Goal: Task Accomplishment & Management: Use online tool/utility

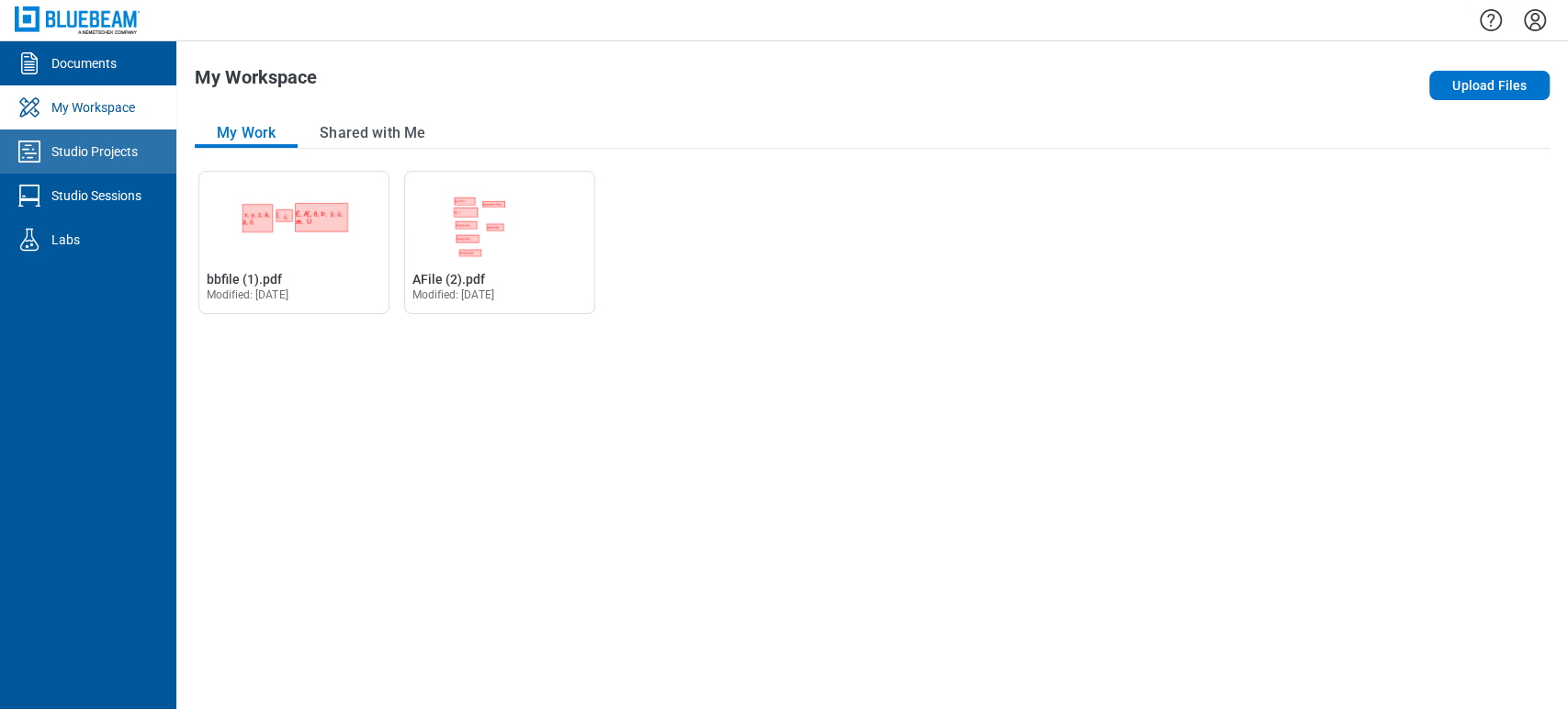
click at [96, 145] on div "Studio Projects" at bounding box center [94, 151] width 86 height 18
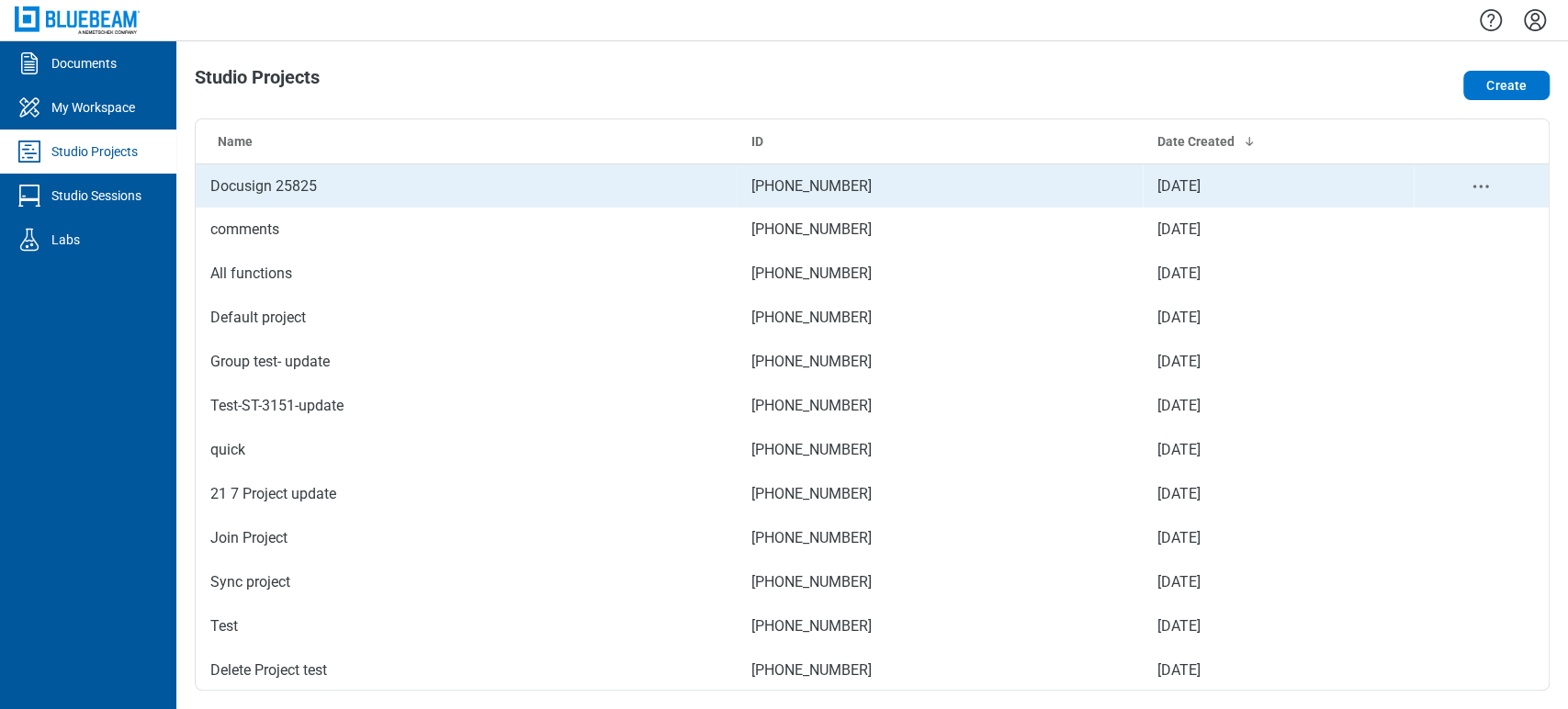
click at [221, 193] on td "Docusign 25825" at bounding box center [466, 186] width 542 height 44
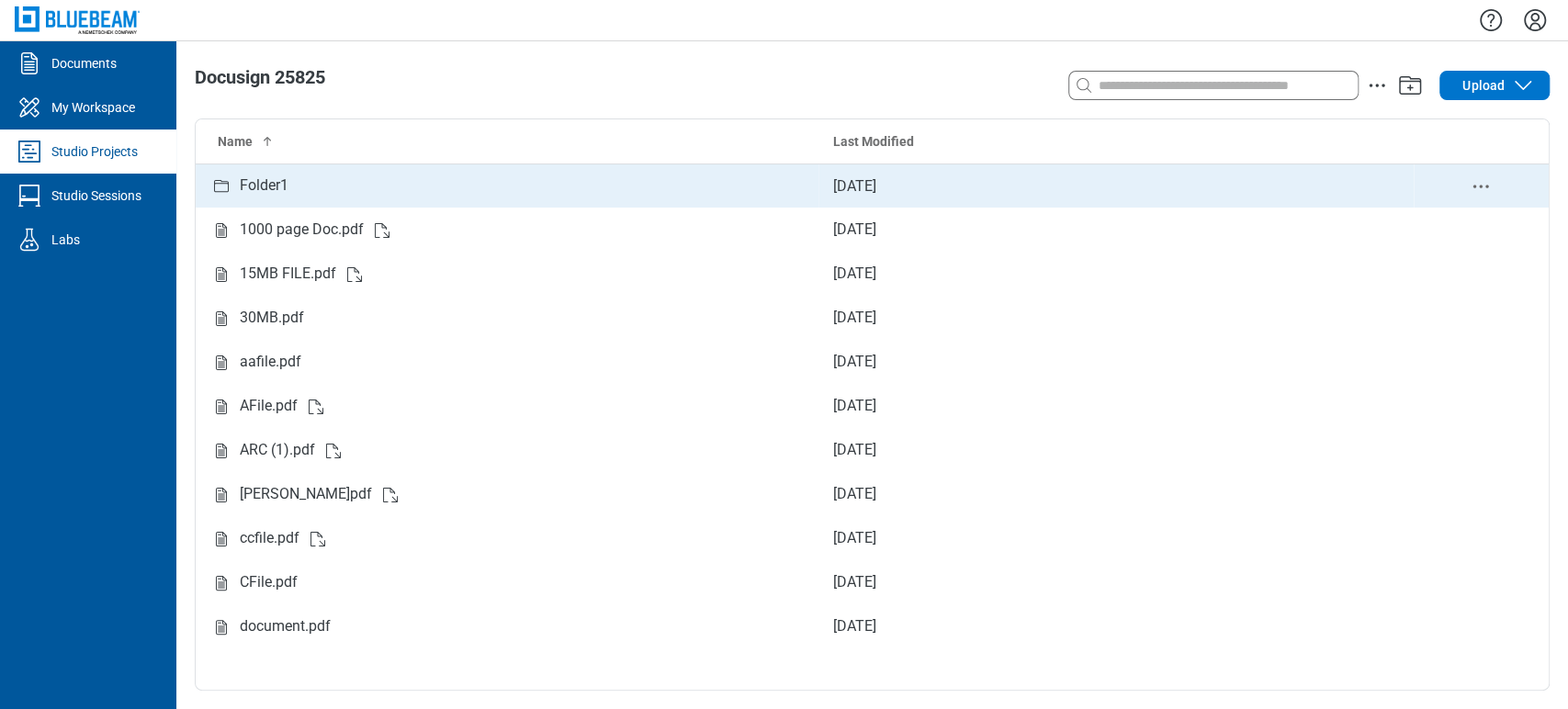
click at [201, 187] on td "Folder1" at bounding box center [507, 186] width 623 height 44
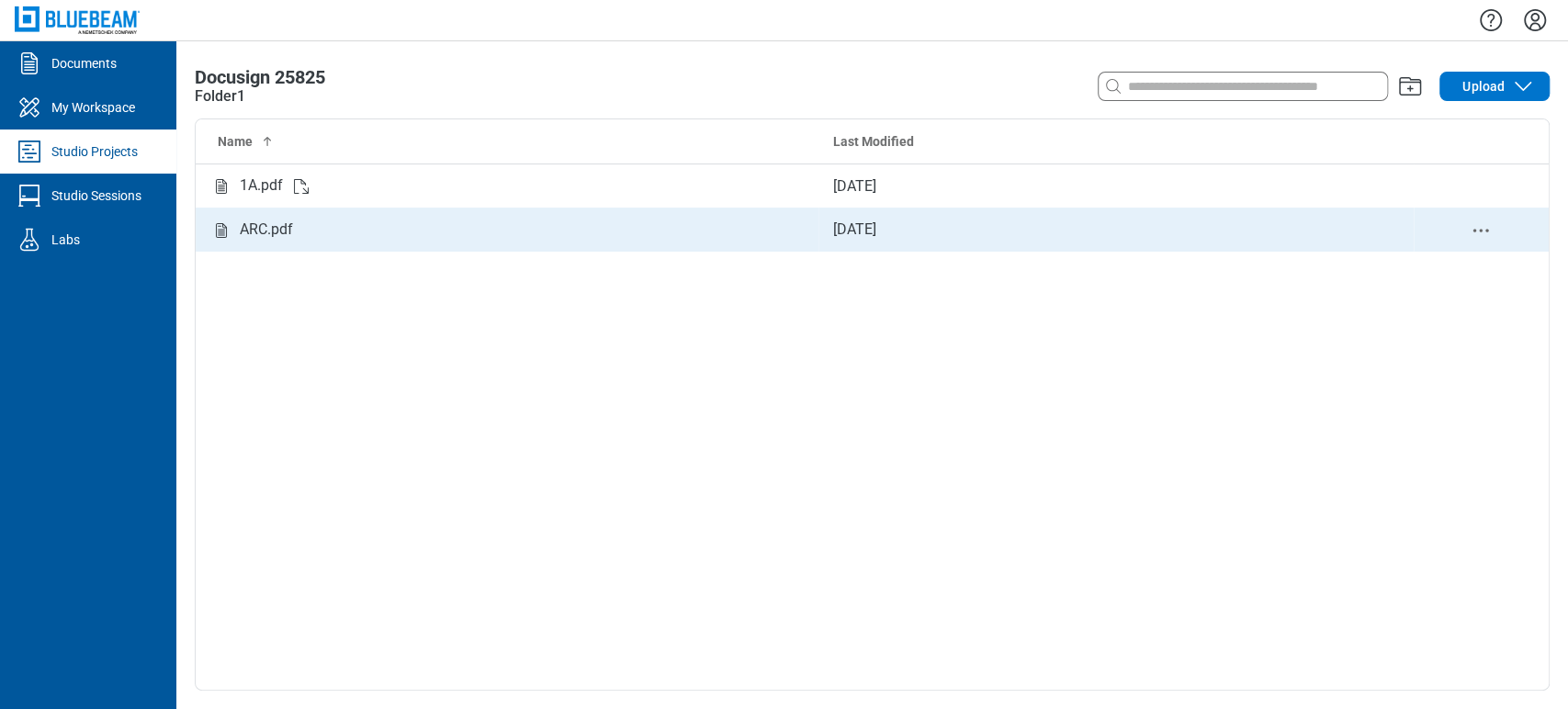
click at [292, 213] on td "ARC.pdf" at bounding box center [507, 229] width 623 height 44
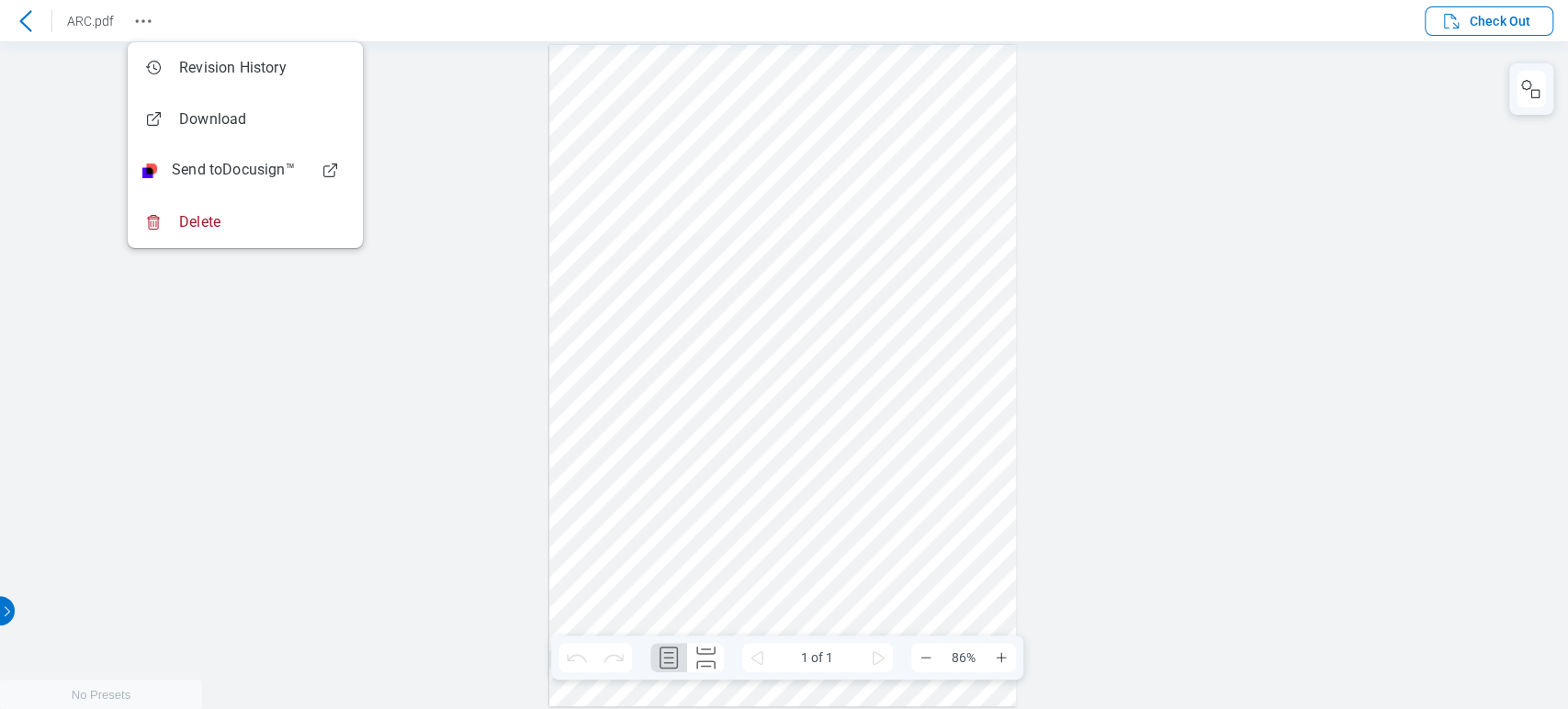
click at [149, 18] on icon "Revision History" at bounding box center [143, 21] width 22 height 22
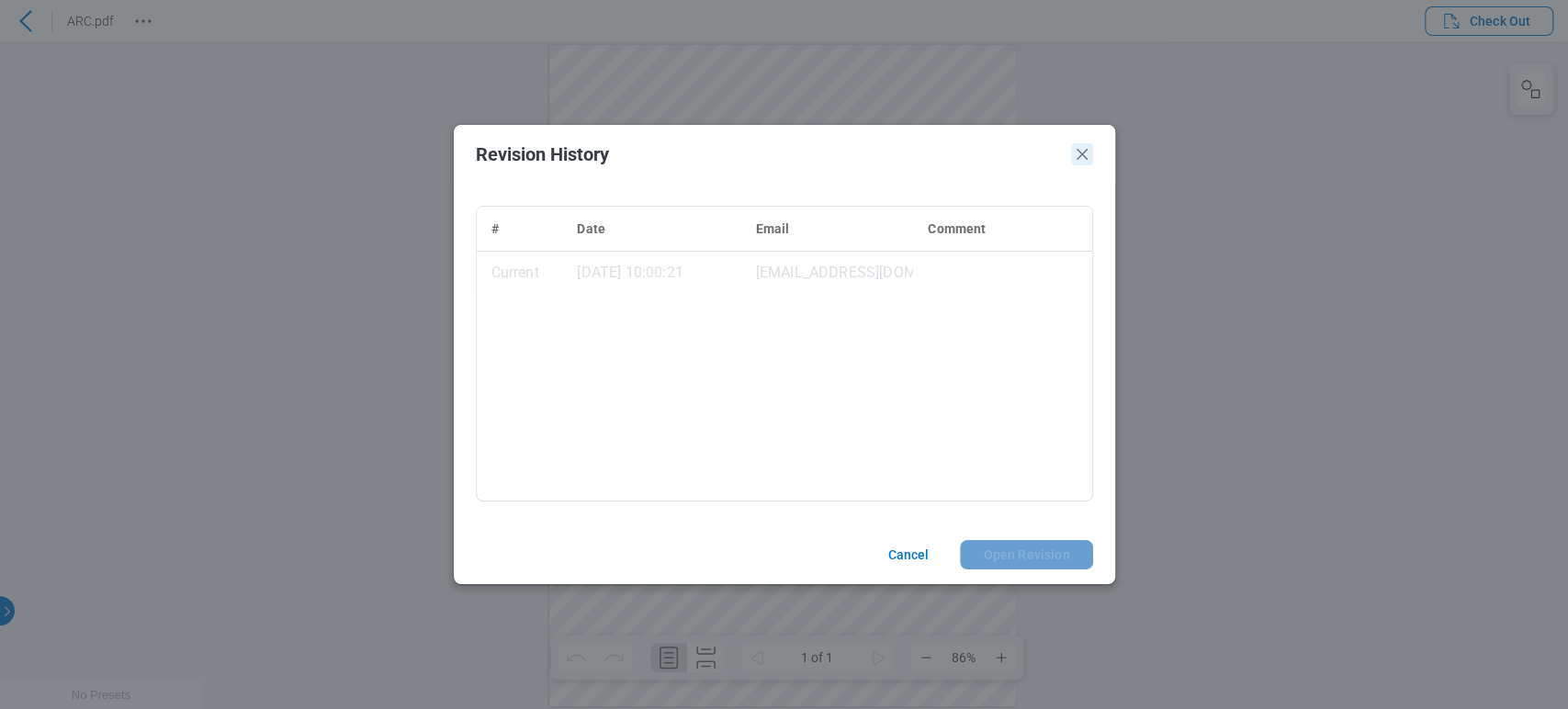
click at [1090, 152] on icon "Close" at bounding box center [1082, 154] width 22 height 22
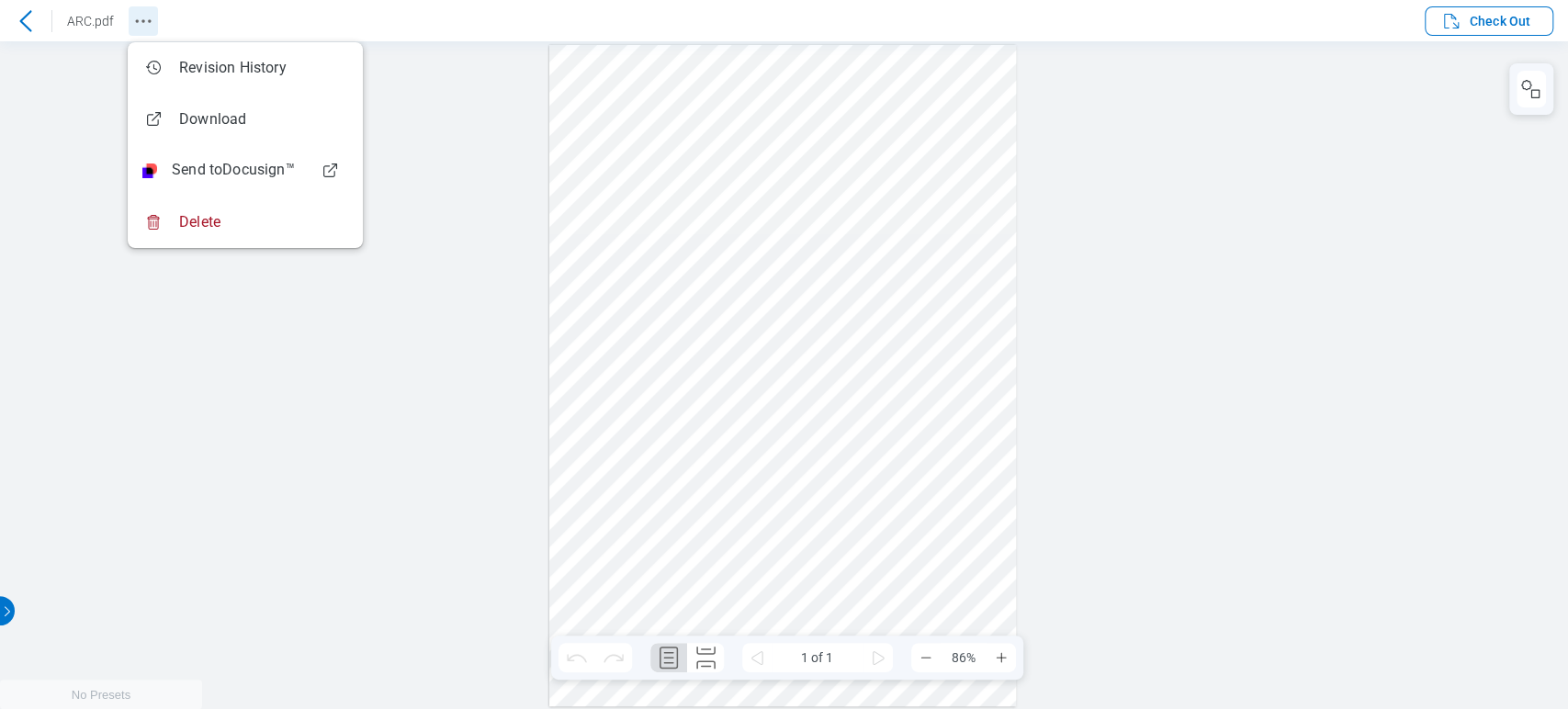
click at [144, 14] on icon "Revision History" at bounding box center [143, 21] width 22 height 22
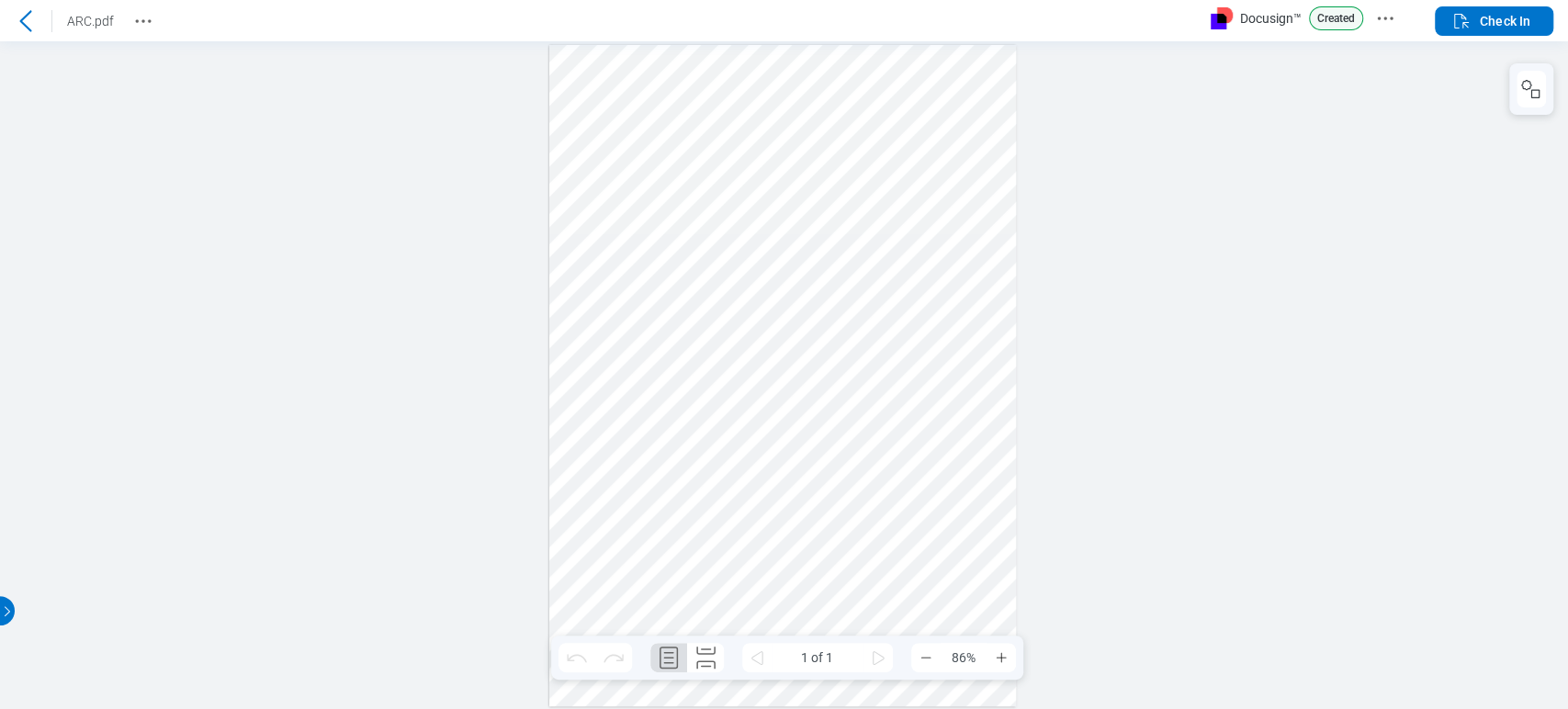
click at [1492, 330] on div at bounding box center [784, 375] width 1568 height 667
click at [1382, 21] on icon "Docusign Menu" at bounding box center [1385, 18] width 22 height 22
click at [133, 34] on button "Revision History" at bounding box center [143, 21] width 30 height 30
click at [151, 34] on button "Revision History" at bounding box center [143, 21] width 30 height 30
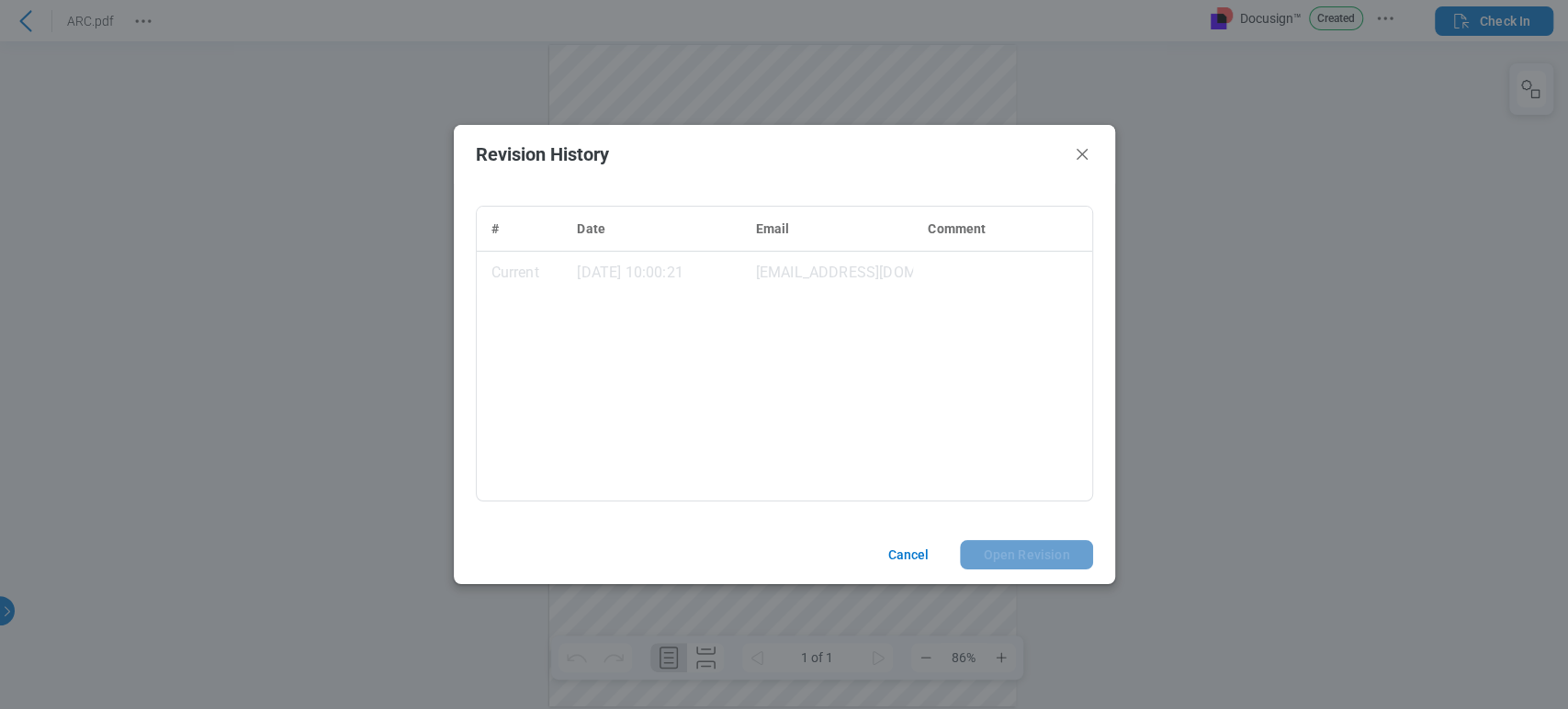
click at [1096, 150] on header "Revision History" at bounding box center [785, 154] width 662 height 59
click at [1085, 152] on icon "Close" at bounding box center [1082, 154] width 22 height 22
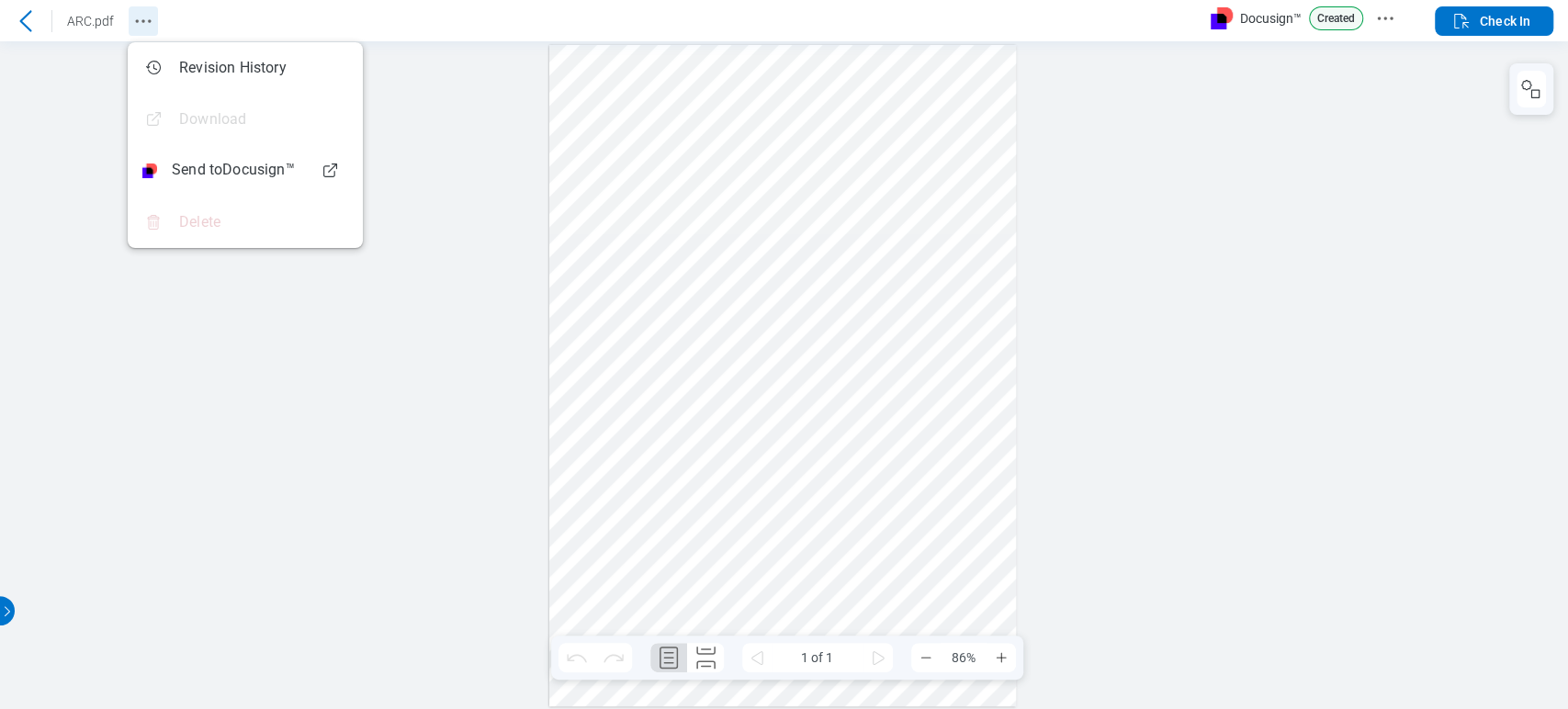
click at [147, 14] on icon "Revision History" at bounding box center [143, 21] width 22 height 22
click at [209, 115] on div "Download" at bounding box center [194, 119] width 103 height 22
click at [224, 215] on li "Delete" at bounding box center [245, 222] width 235 height 52
click at [27, 15] on icon at bounding box center [25, 20] width 12 height 21
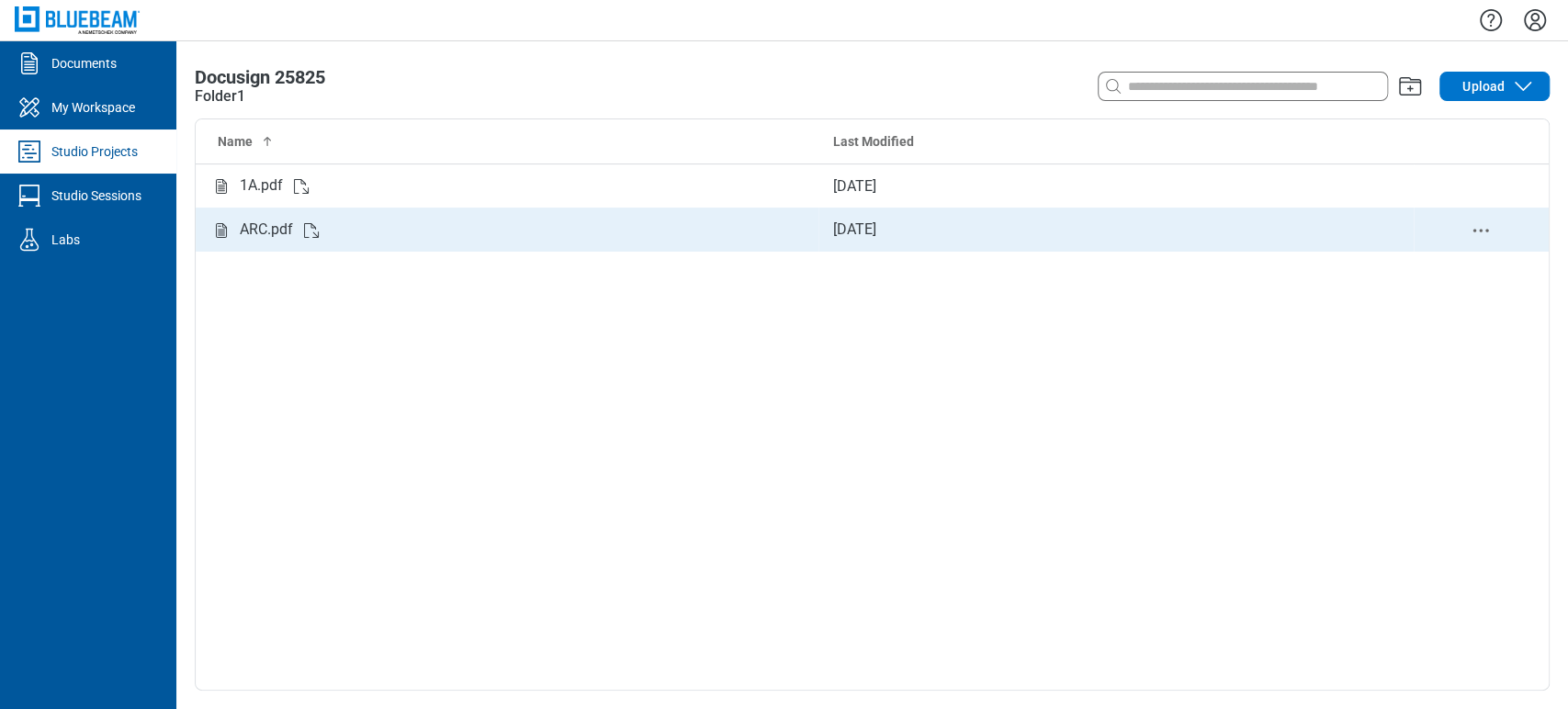
click at [235, 236] on div "ARC.pdf" at bounding box center [507, 229] width 593 height 23
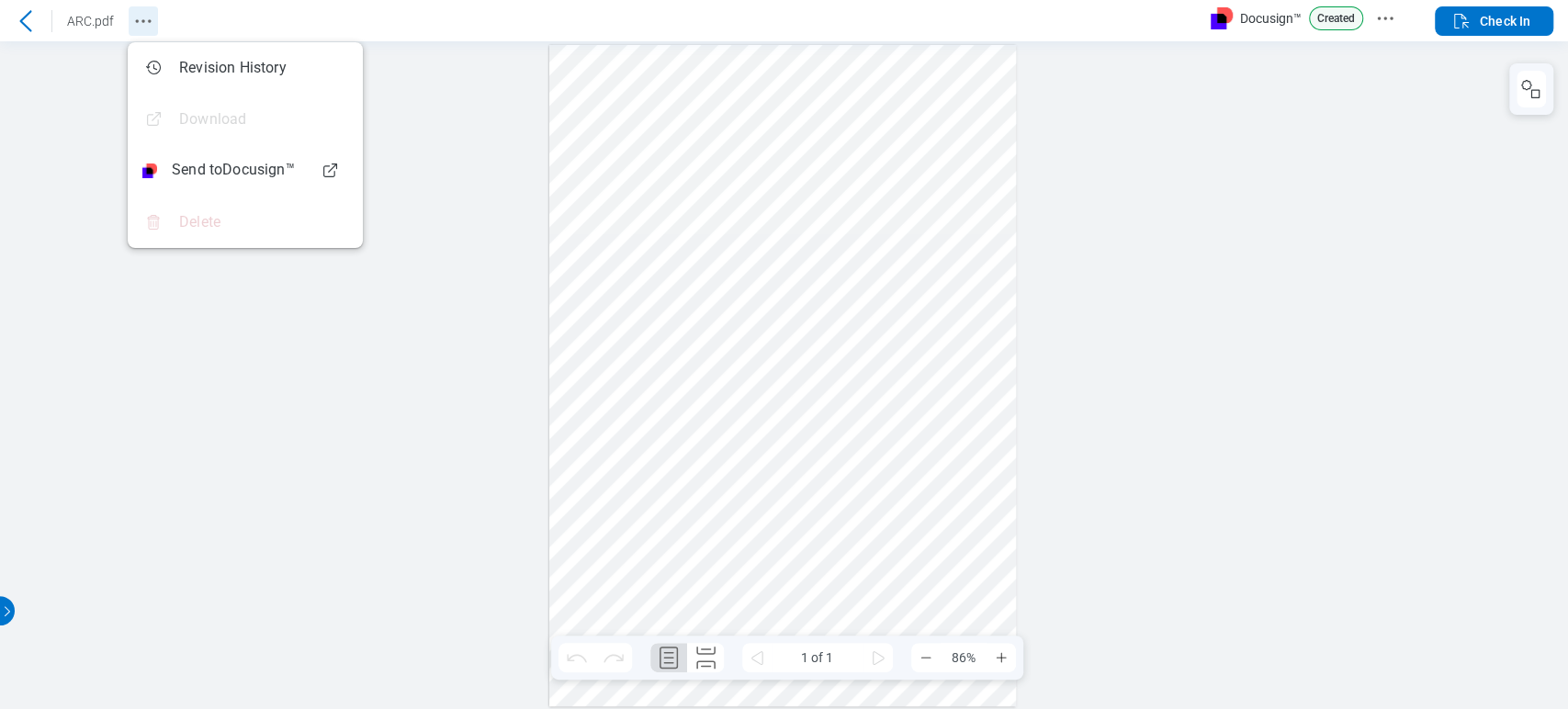
click at [140, 17] on icon "Revision History" at bounding box center [143, 21] width 22 height 22
click at [1385, 17] on circle "Docusign Menu" at bounding box center [1384, 18] width 3 height 3
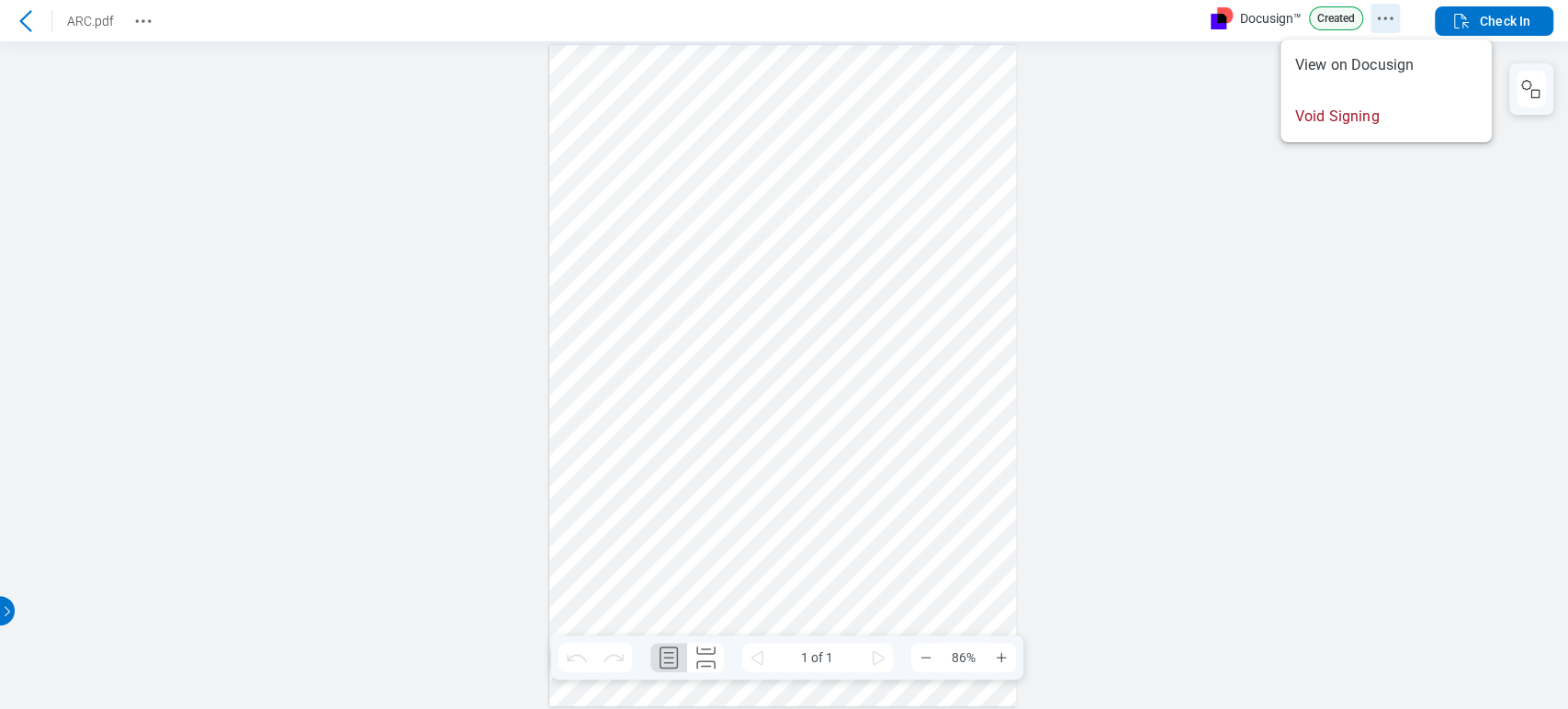
click at [1385, 17] on circle "Docusign Menu" at bounding box center [1384, 18] width 3 height 3
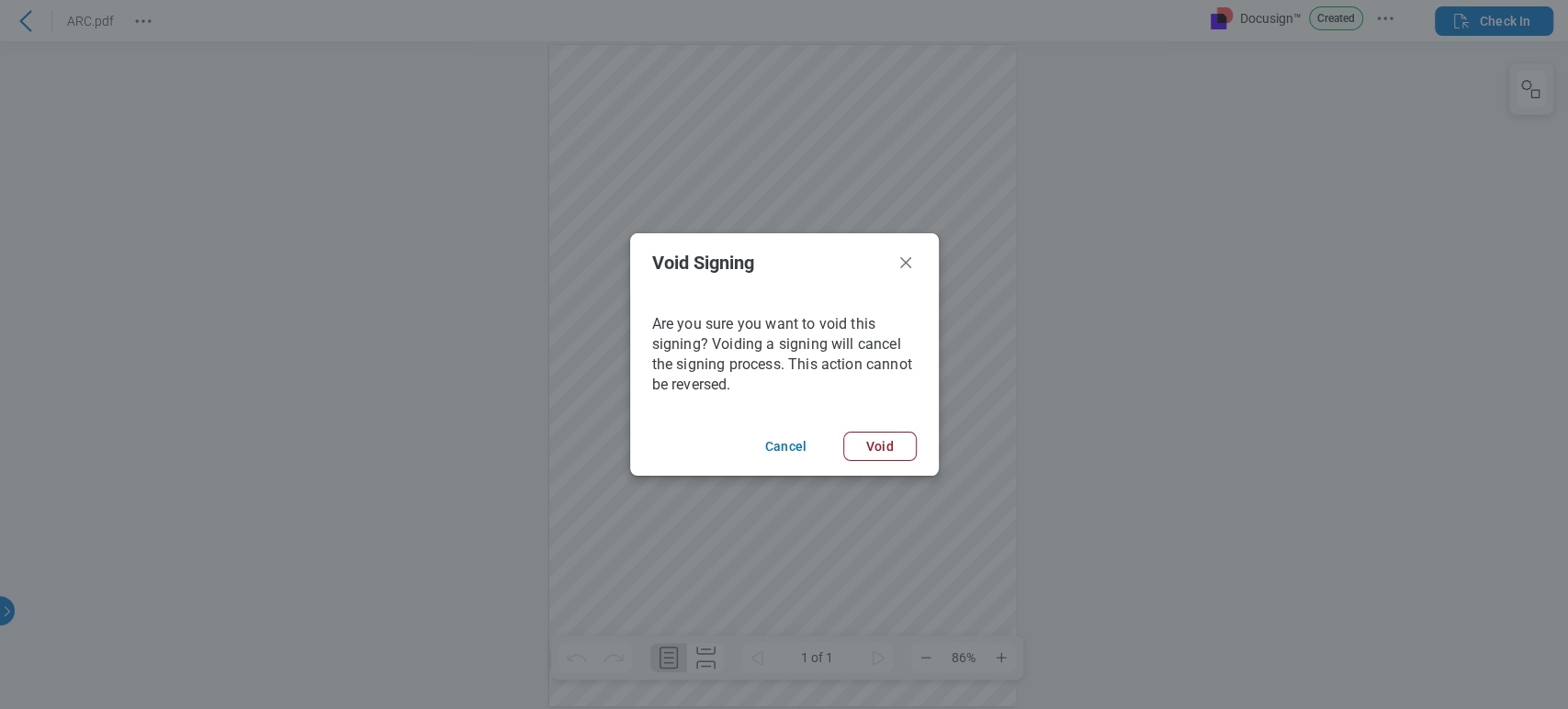
drag, startPoint x: 777, startPoint y: 445, endPoint x: 847, endPoint y: 312, distance: 150.3
click at [0, 0] on div "Void Signing Are you sure you want to void this signing? Voiding a signing will…" at bounding box center [0, 0] width 0 height 0
click at [0, 0] on icon "Void Signing Dialogue" at bounding box center [0, 0] width 0 height 0
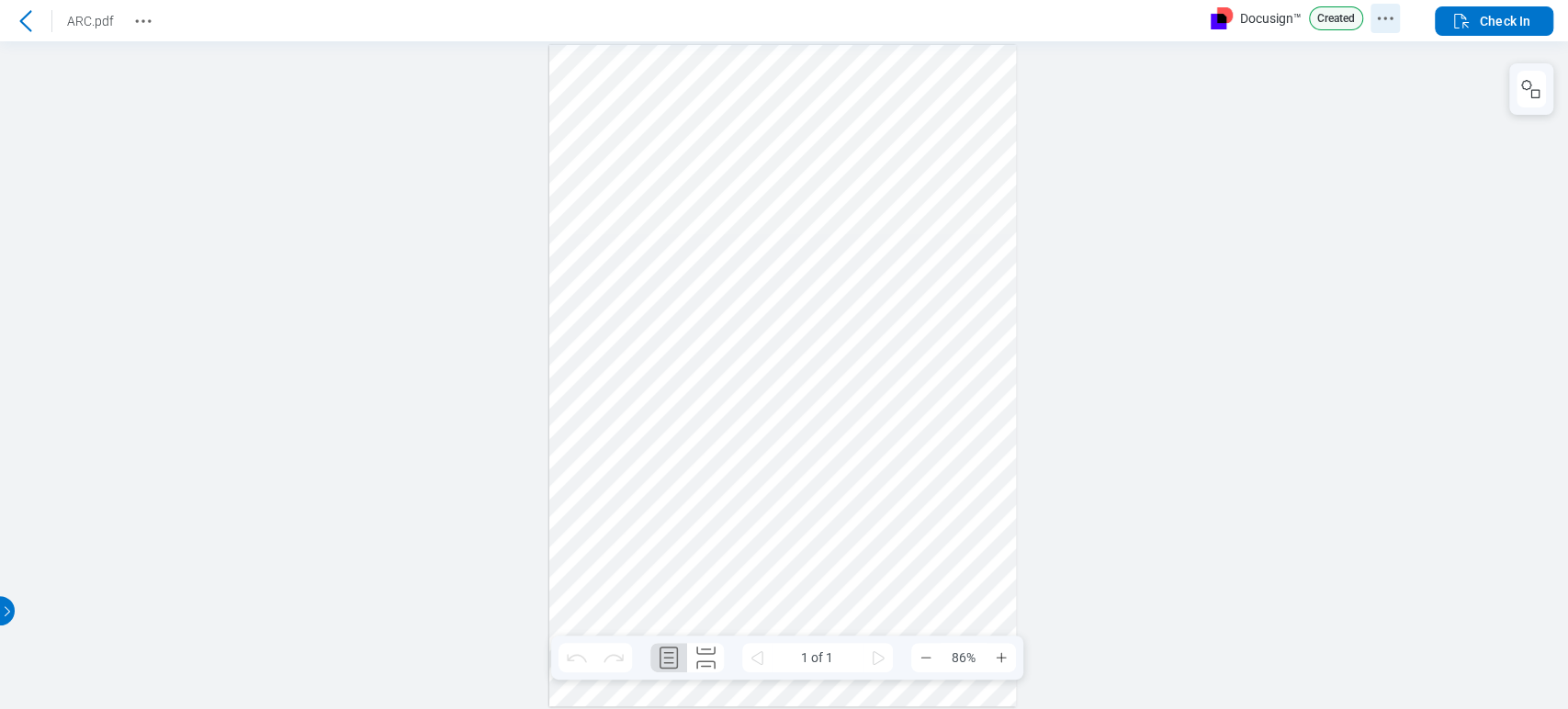
click at [1386, 16] on icon "Docusign Menu" at bounding box center [1385, 18] width 22 height 22
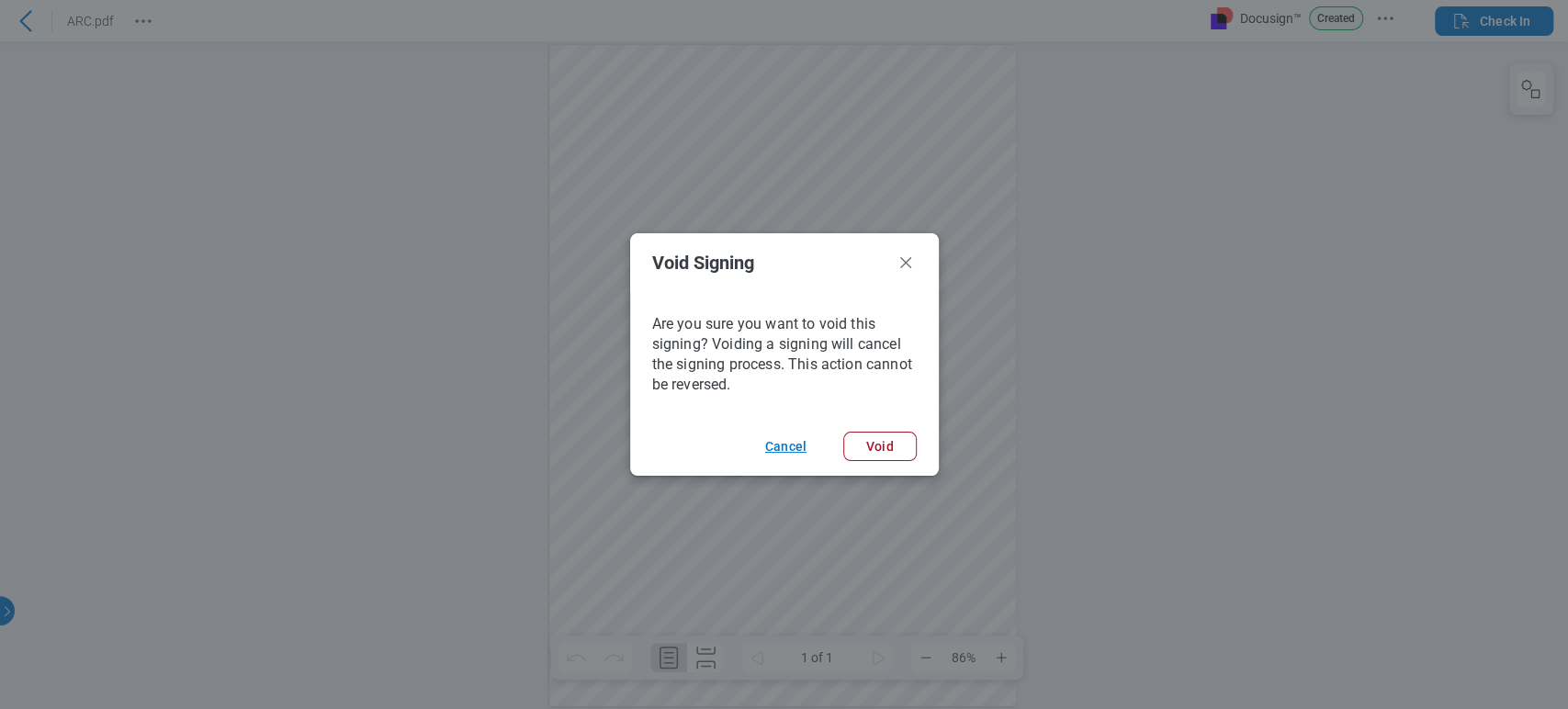
click at [223, 18] on button "Cancel" at bounding box center [218, 16] width 7 height 5
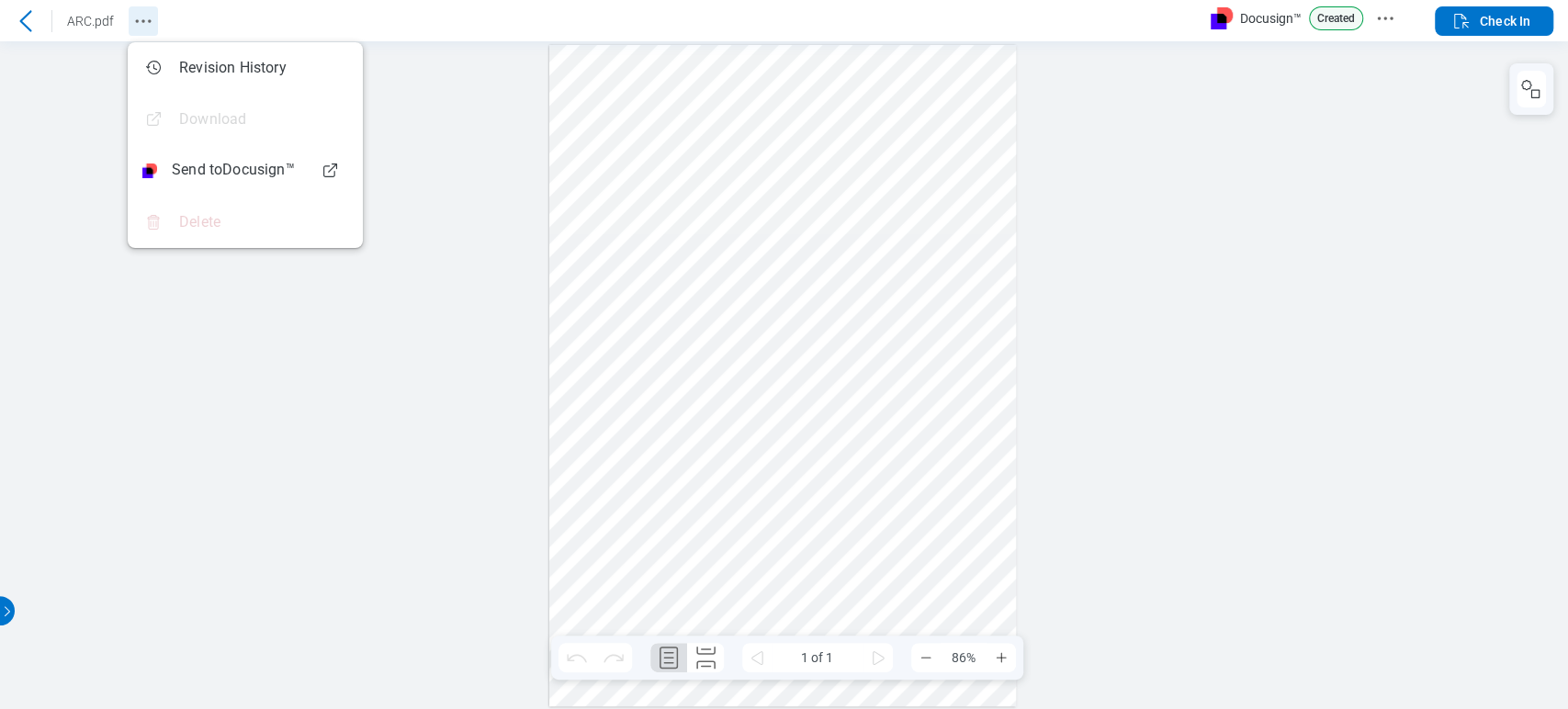
click at [147, 13] on icon "Revision History" at bounding box center [143, 21] width 22 height 22
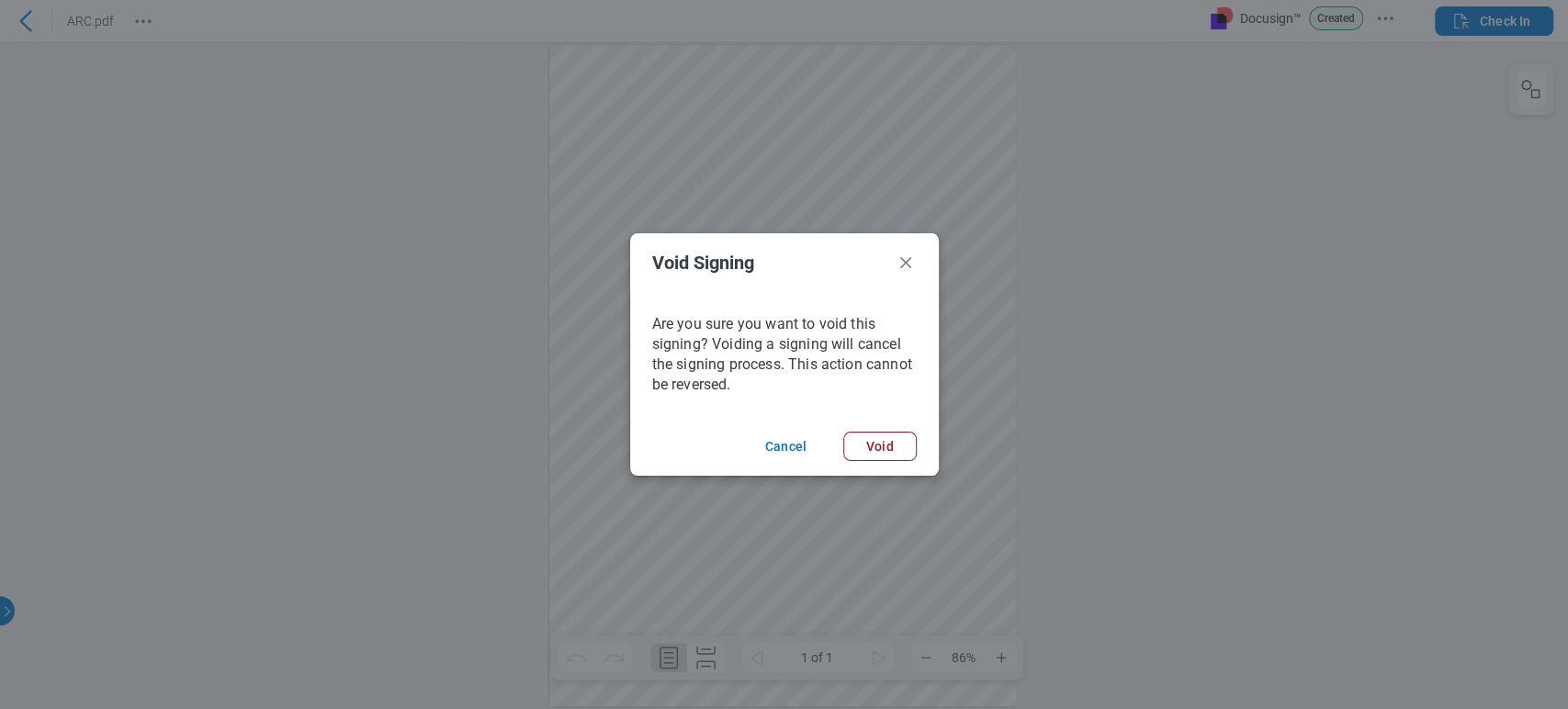
click at [1, 31] on header "Void Signing" at bounding box center [0, 6] width 1 height 48
click at [2, 31] on icon "Void Signing Dialogue" at bounding box center [0, 31] width 3 height 0
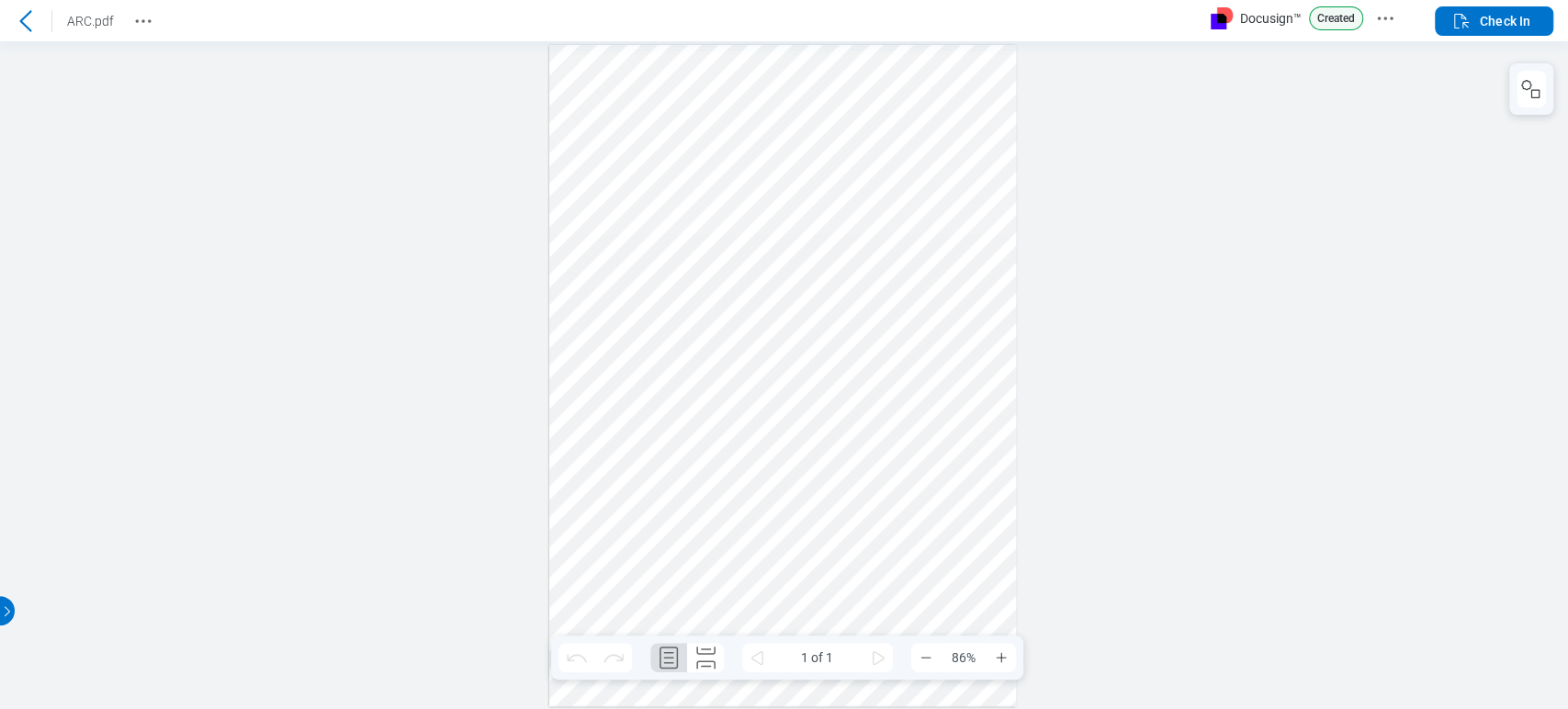
click at [1358, 31] on div "Docusign™ Created" at bounding box center [1312, 21] width 202 height 30
click at [1384, 17] on circle "Docusign Menu" at bounding box center [1384, 18] width 3 height 3
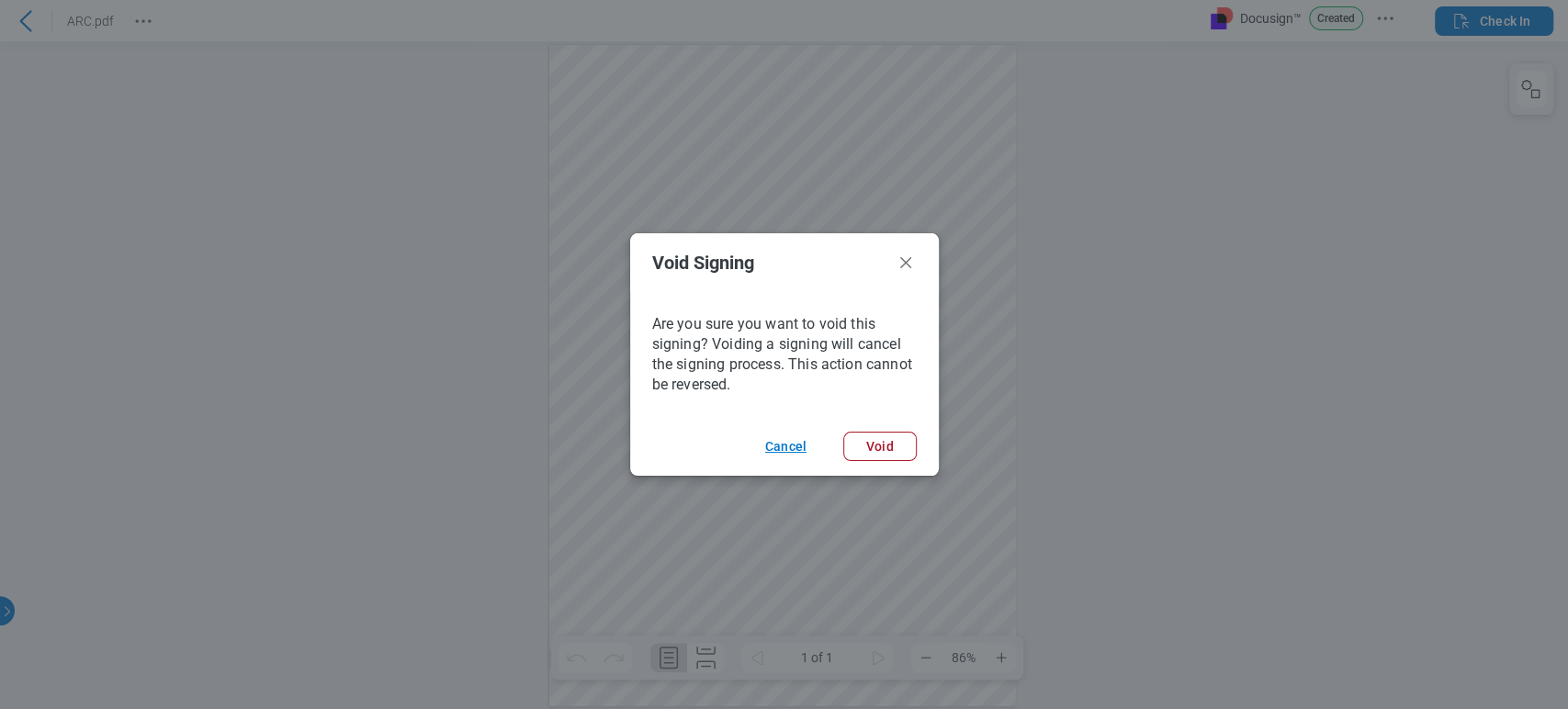
click at [786, 441] on button "Cancel" at bounding box center [786, 447] width 85 height 30
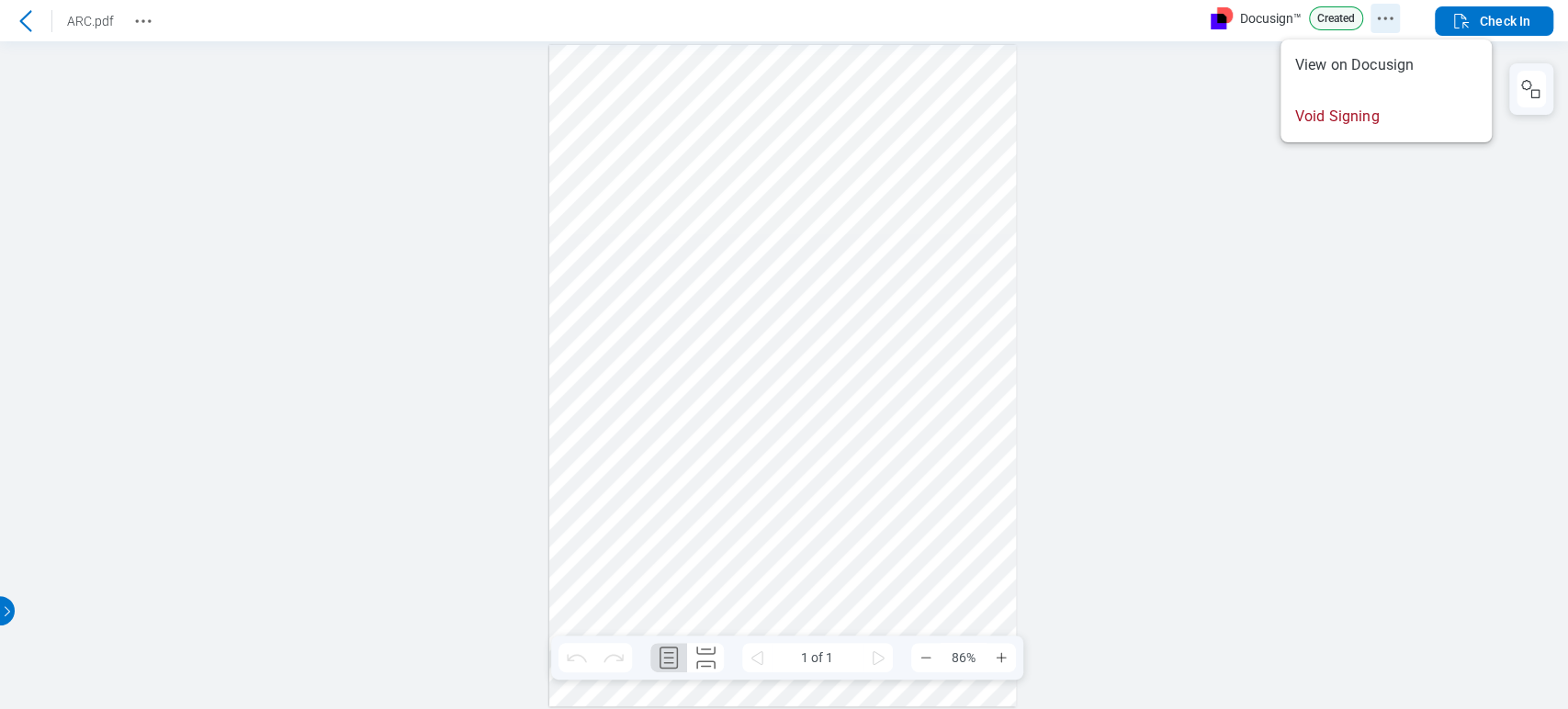
click at [1391, 16] on icon "Docusign Menu" at bounding box center [1385, 18] width 22 height 22
click at [1249, 392] on div at bounding box center [784, 375] width 1568 height 667
click at [0, 0] on button "button" at bounding box center [0, 0] width 0 height 0
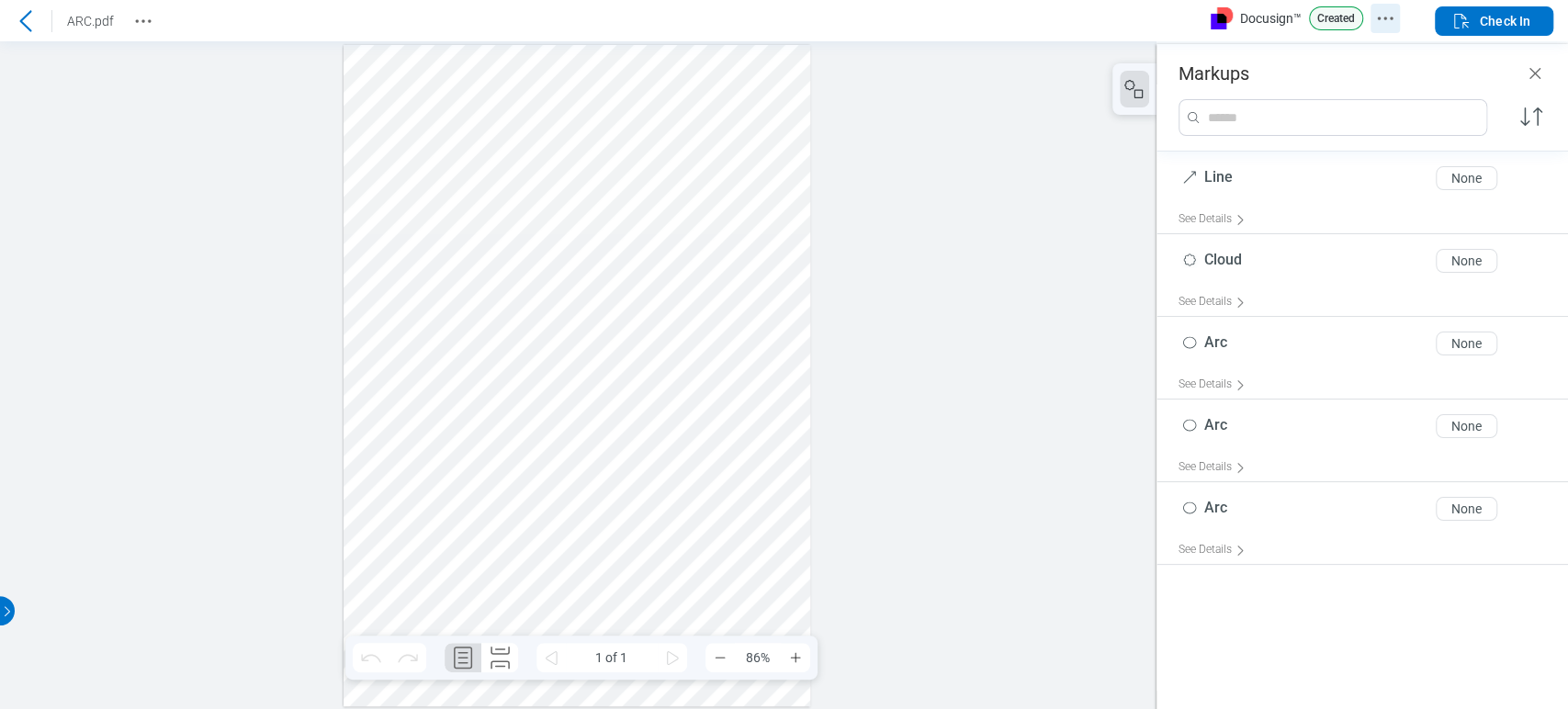
click at [1391, 18] on circle "Docusign Menu" at bounding box center [1391, 18] width 3 height 3
